Goal: Information Seeking & Learning: Learn about a topic

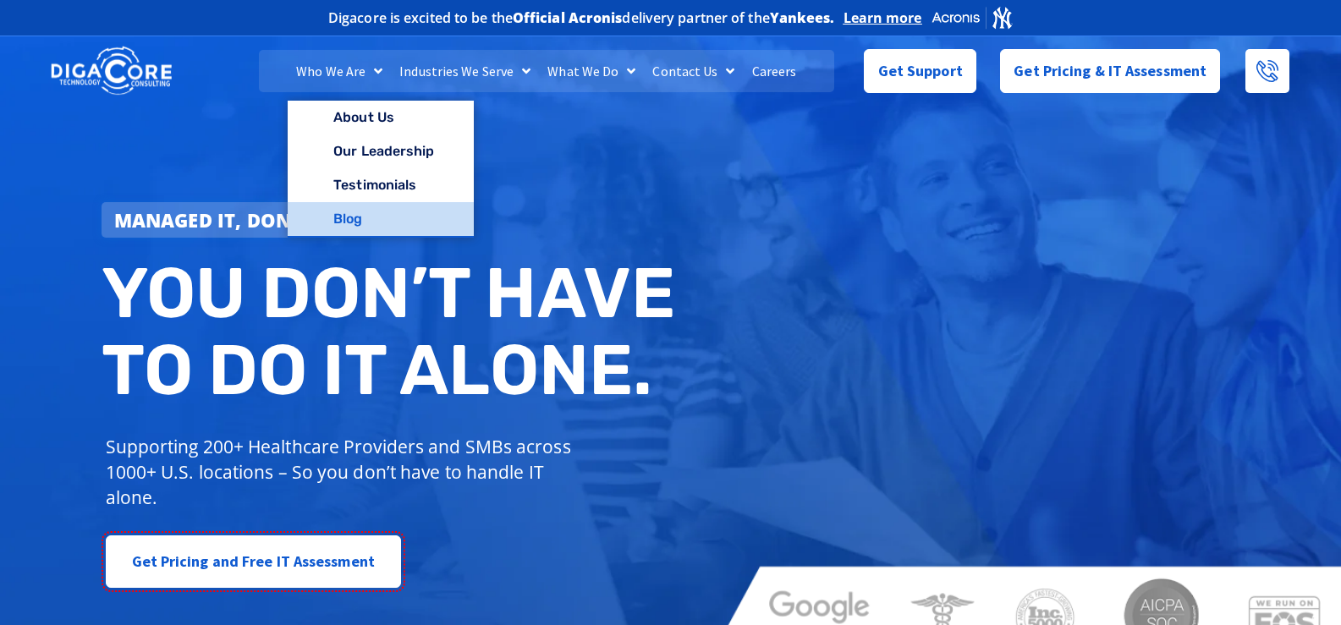
click at [347, 219] on link "Blog" at bounding box center [380, 219] width 185 height 34
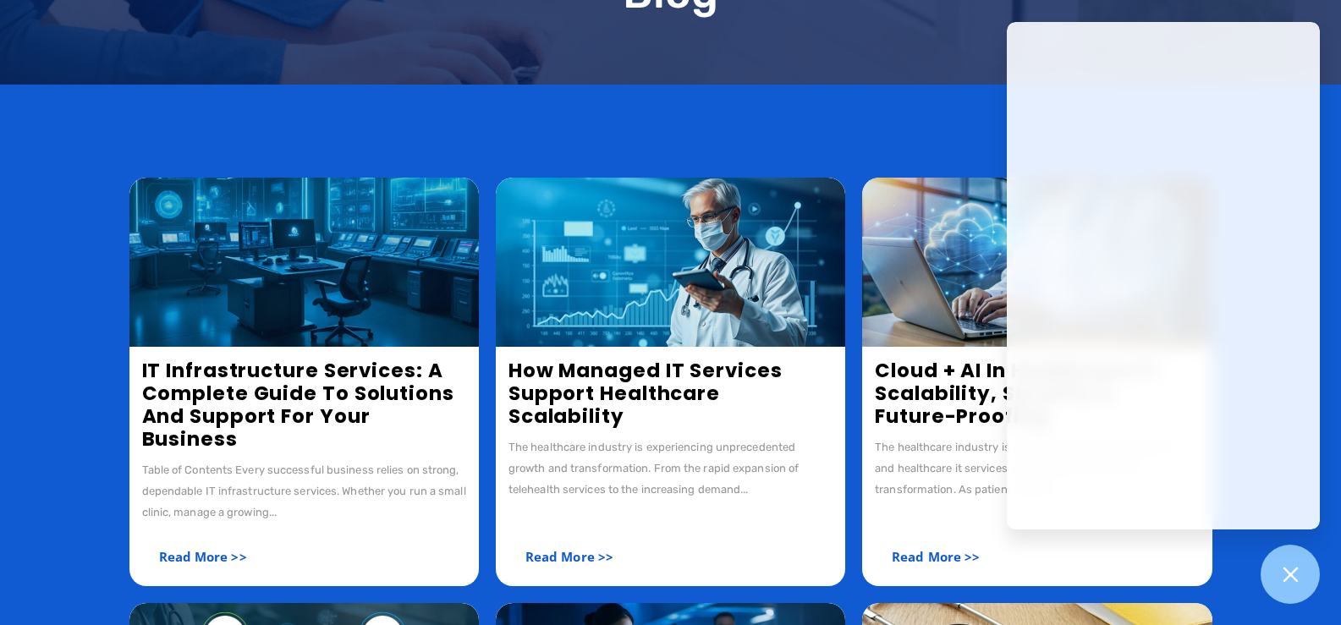
scroll to position [254, 0]
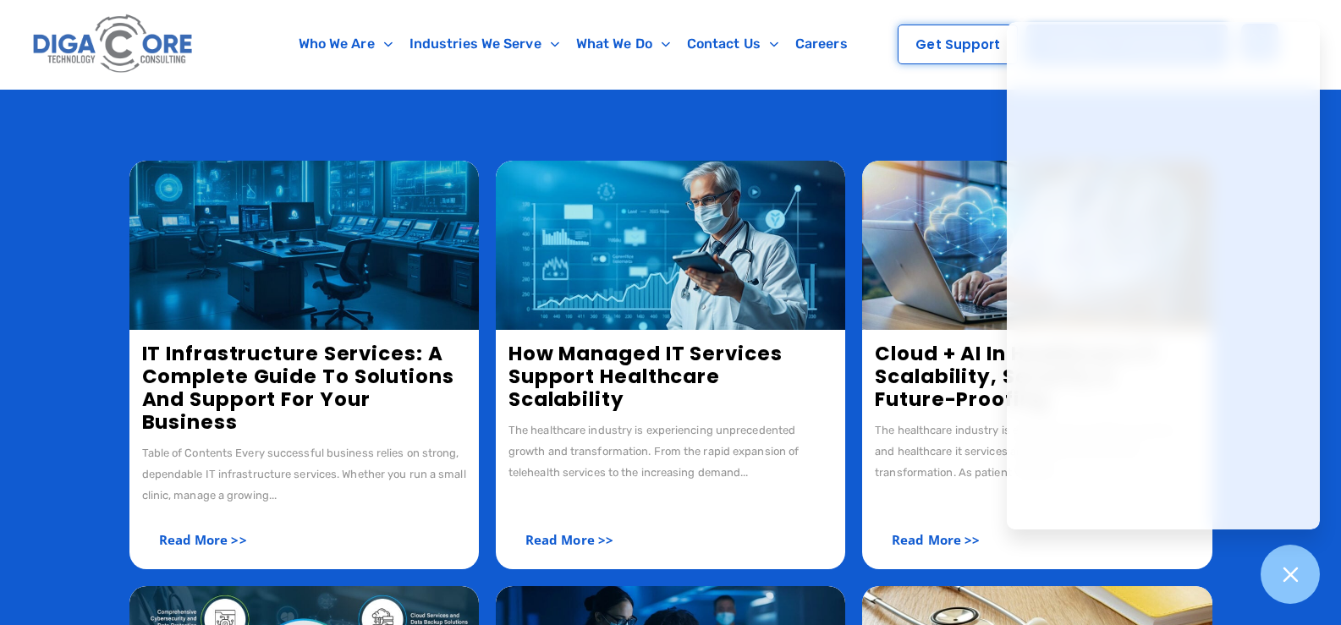
click at [295, 394] on link "IT Infrastructure Services: A Complete Guide to Solutions and Support for Your …" at bounding box center [298, 388] width 312 height 96
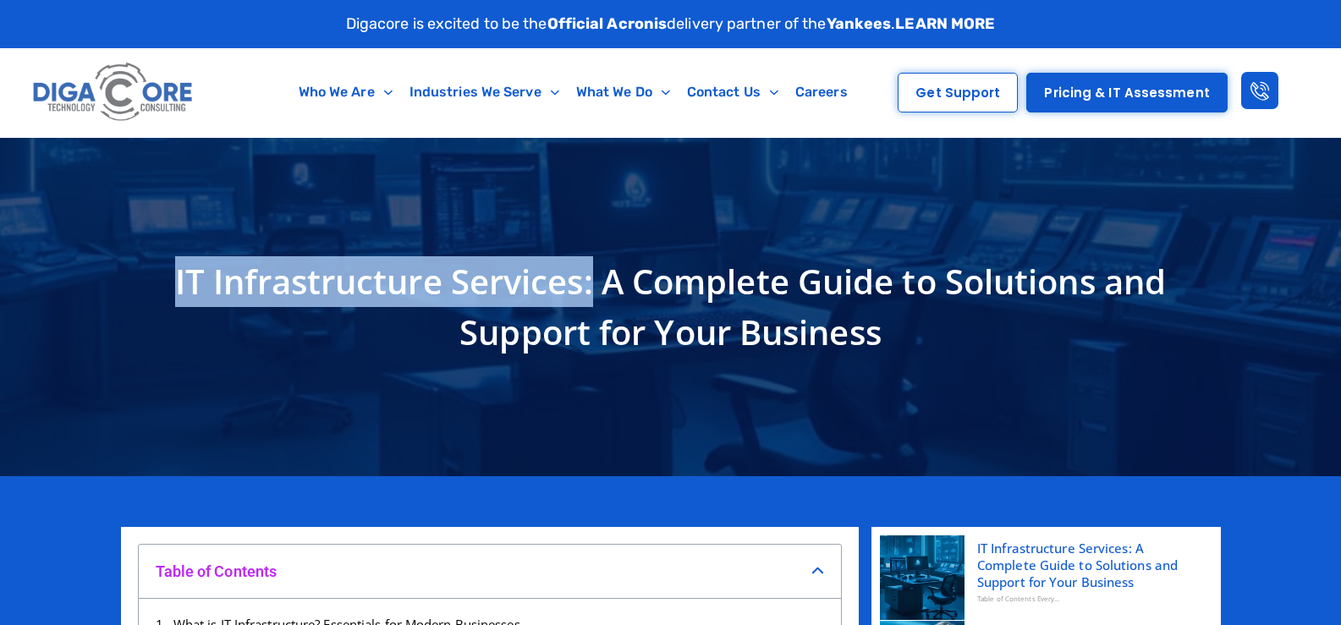
drag, startPoint x: 157, startPoint y: 278, endPoint x: 588, endPoint y: 276, distance: 431.6
click at [588, 276] on h1 "IT Infrastructure Services: A Complete Guide to Solutions and Support for Your …" at bounding box center [670, 307] width 1083 height 102
copy h1 "IT Infrastructure Services:"
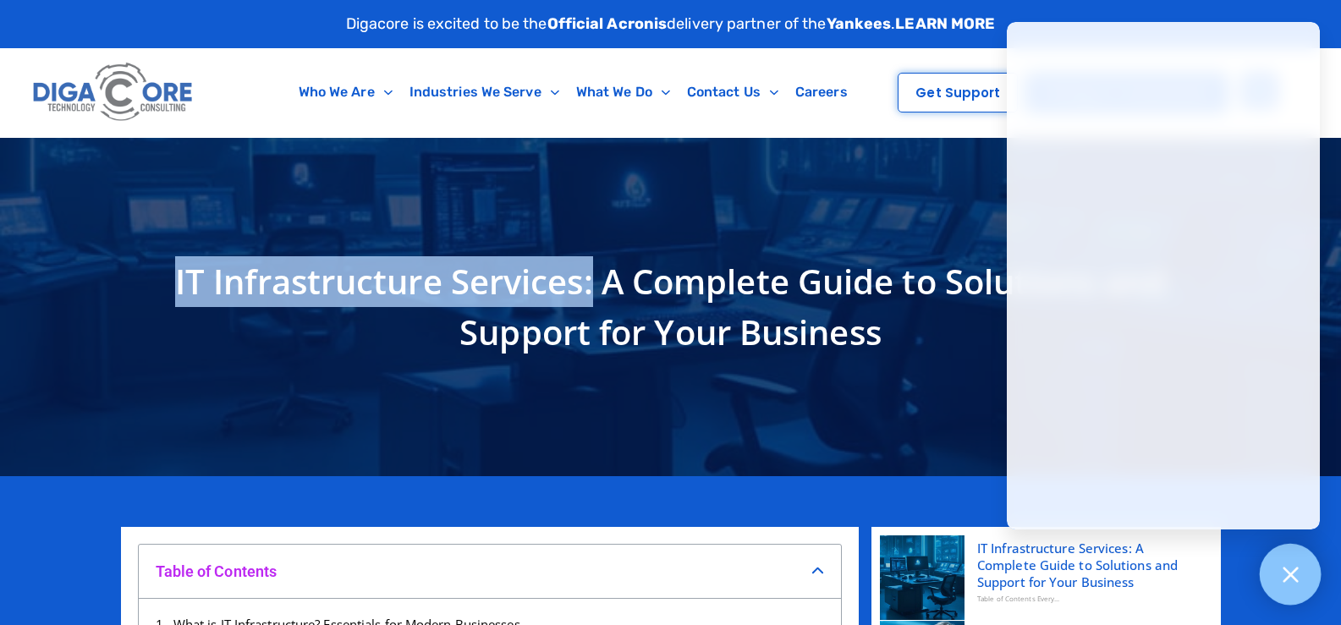
click at [1302, 567] on div at bounding box center [1291, 575] width 62 height 62
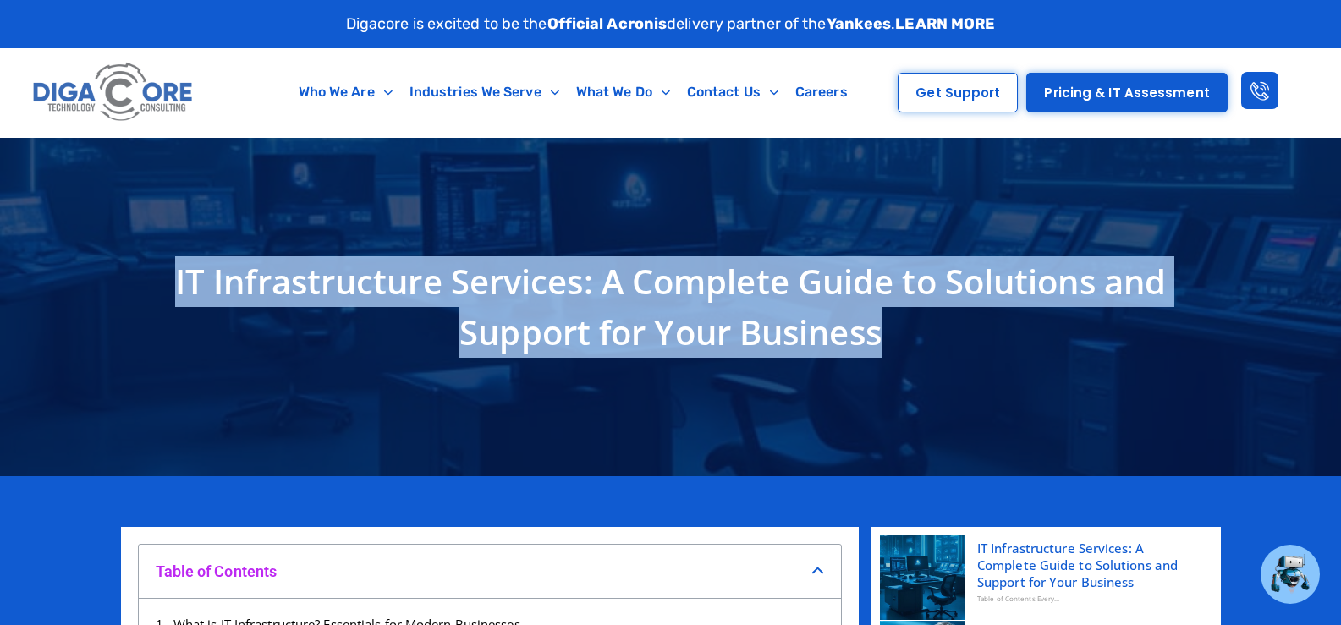
drag, startPoint x: 908, startPoint y: 334, endPoint x: 140, endPoint y: 260, distance: 771.2
click at [140, 260] on h1 "IT Infrastructure Services: A Complete Guide to Solutions and Support for Your …" at bounding box center [670, 307] width 1083 height 102
